Goal: Navigation & Orientation: Find specific page/section

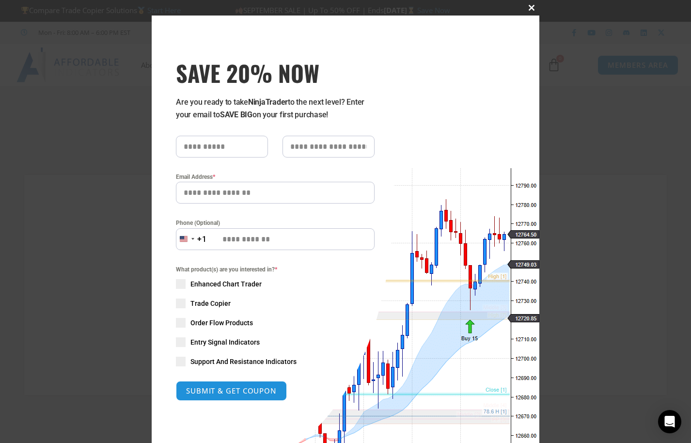
click at [528, 7] on span "SAVE 20% NOW popup" at bounding box center [532, 8] width 16 height 6
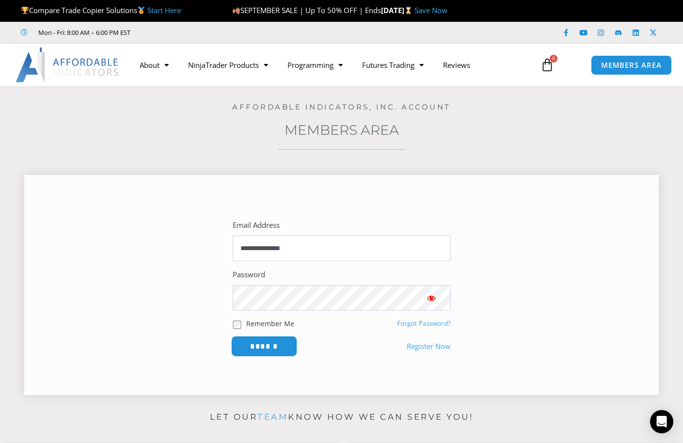
click at [279, 350] on input "******" at bounding box center [264, 346] width 66 height 21
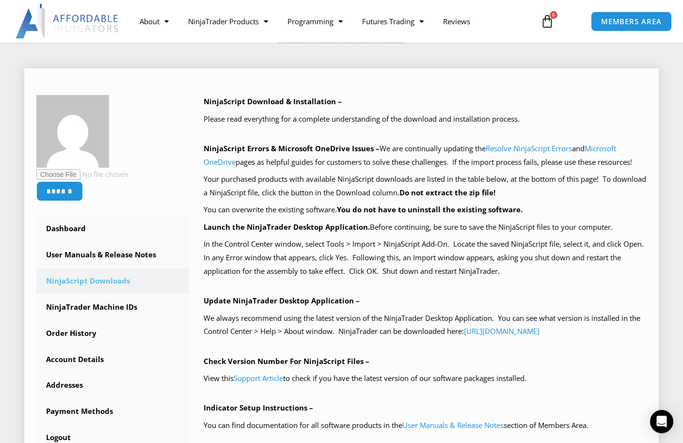
scroll to position [99, 0]
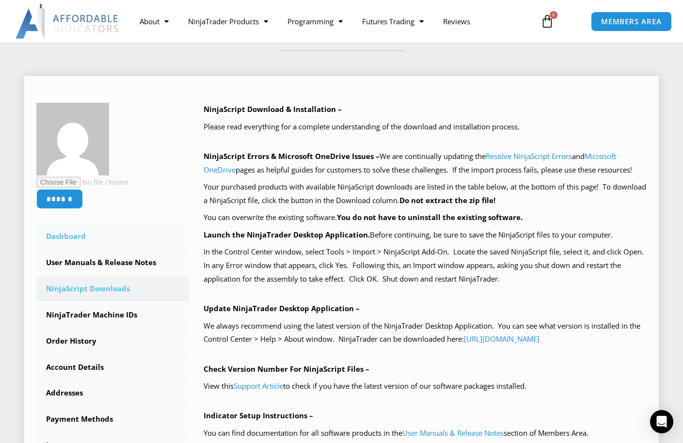
click at [65, 234] on link "Dashboard" at bounding box center [112, 236] width 153 height 25
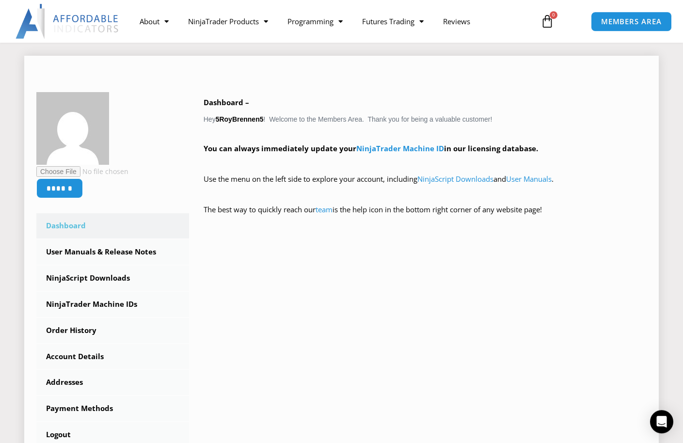
scroll to position [148, 0]
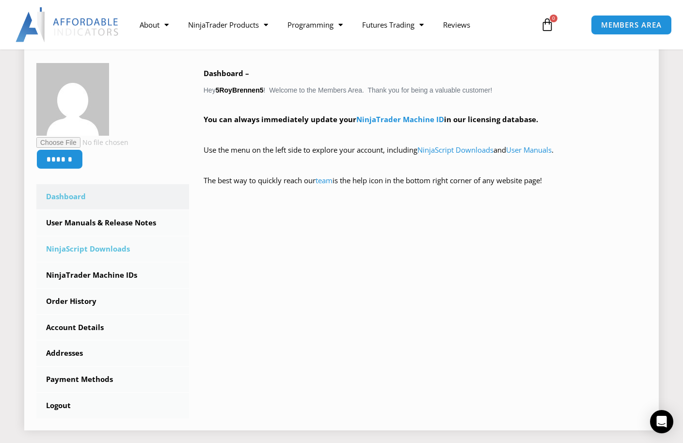
click at [111, 250] on link "NinjaScript Downloads" at bounding box center [112, 248] width 153 height 25
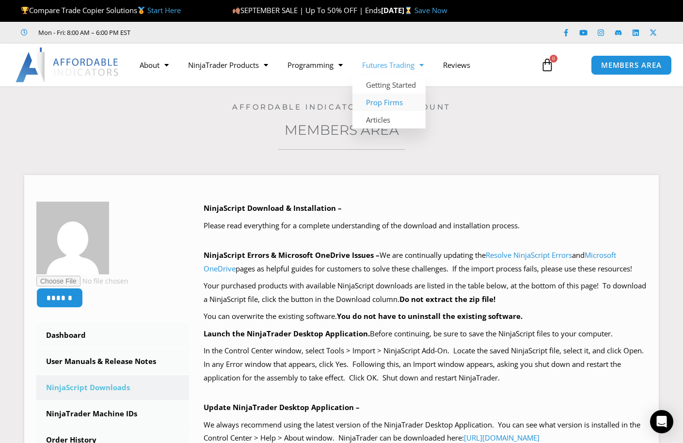
click at [376, 102] on link "Prop Firms" at bounding box center [388, 102] width 73 height 17
